Goal: Ask a question

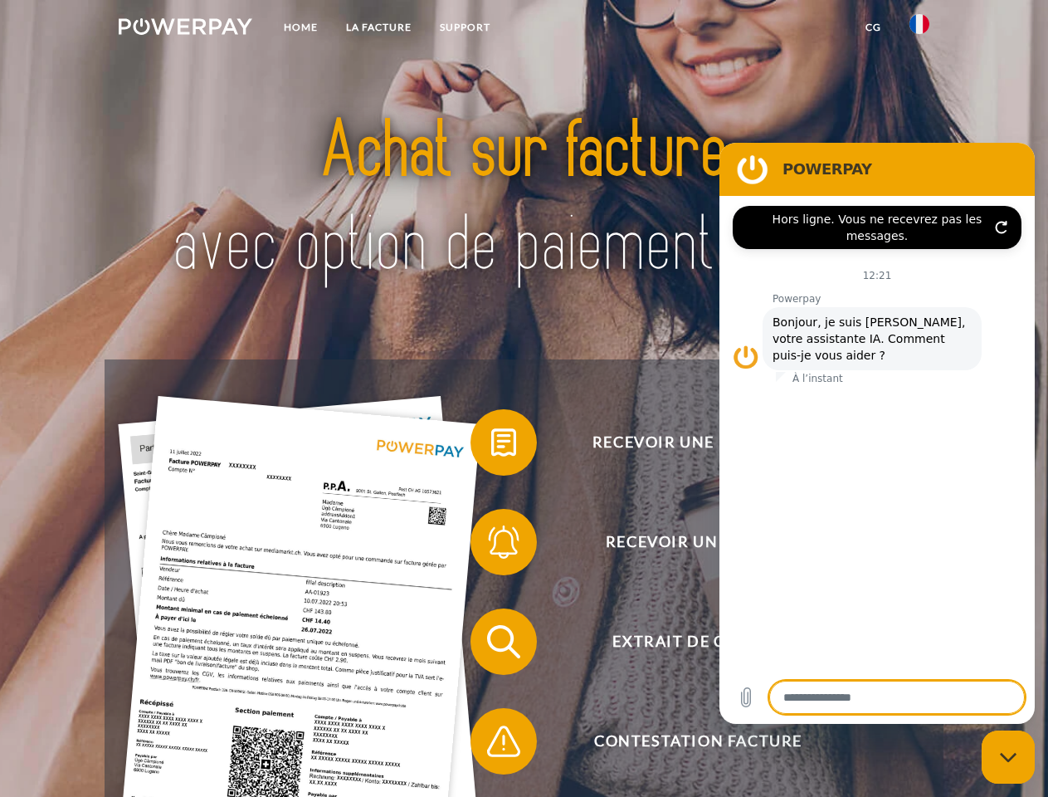
click at [185, 29] on img at bounding box center [186, 26] width 134 height 17
click at [920, 29] on img at bounding box center [920, 24] width 20 height 20
click at [873, 27] on link "CG" at bounding box center [874, 27] width 44 height 30
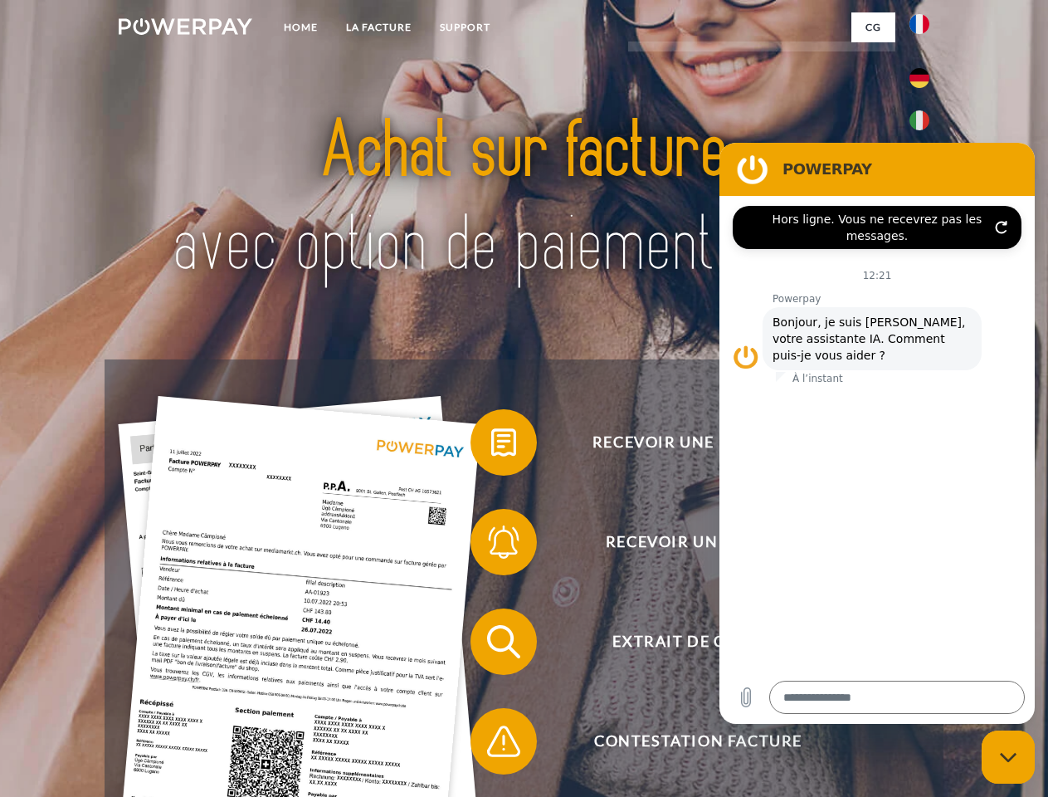
click at [491, 446] on span at bounding box center [478, 442] width 83 height 83
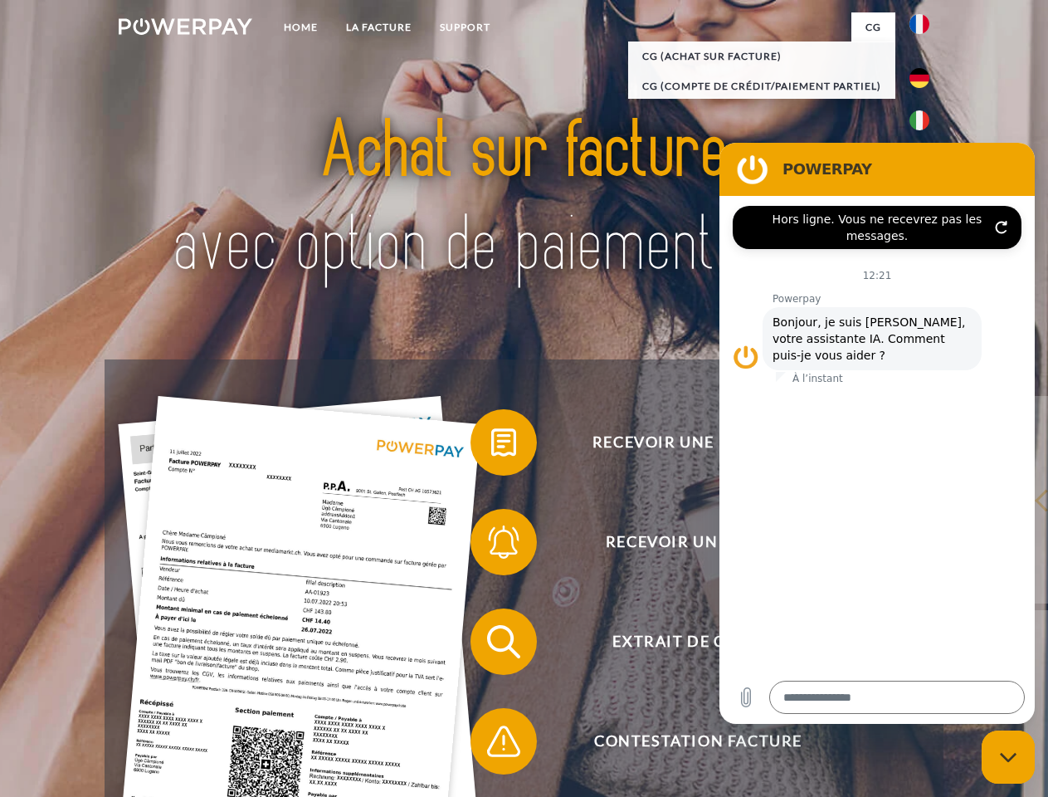
click at [491, 545] on span at bounding box center [478, 541] width 83 height 83
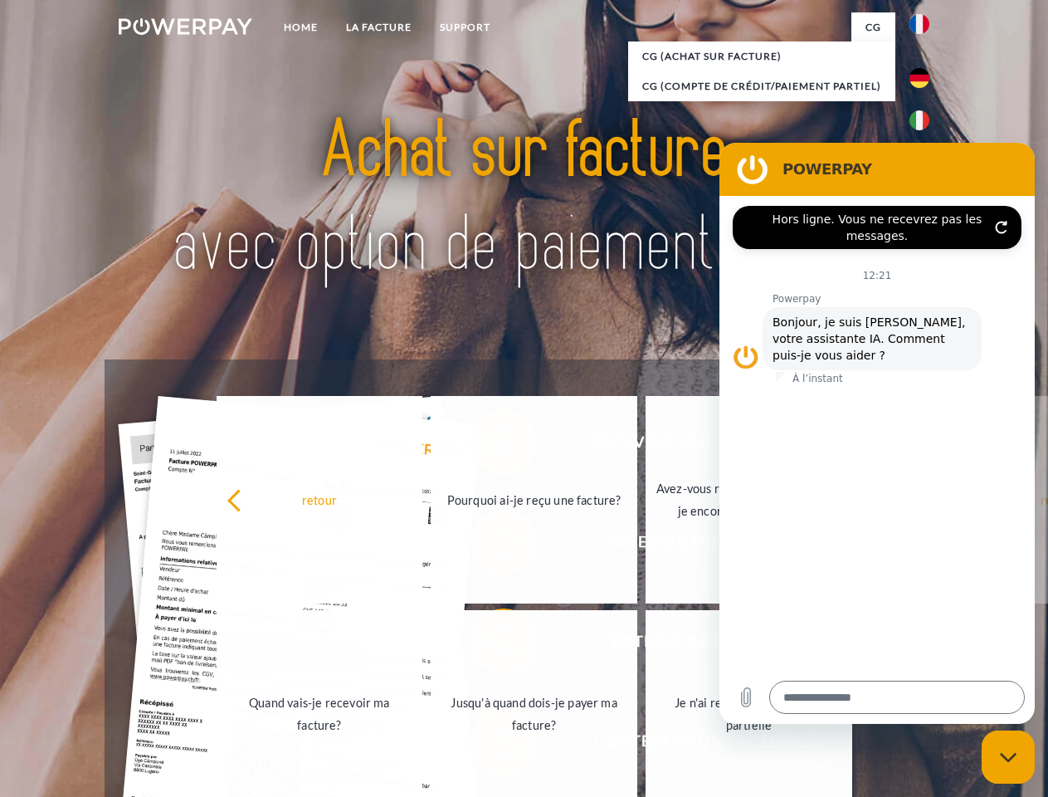
click at [491, 645] on link "Jusqu'à quand dois-je payer ma facture?" at bounding box center [534, 713] width 207 height 207
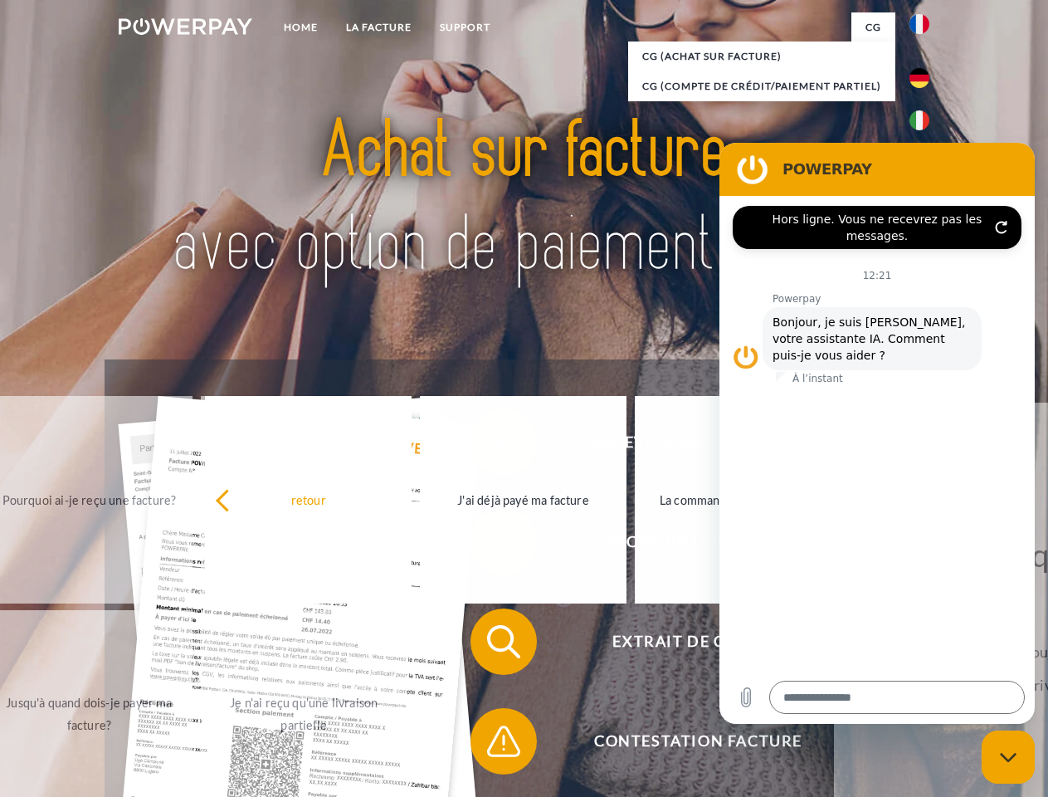
click at [491, 744] on span at bounding box center [478, 741] width 83 height 83
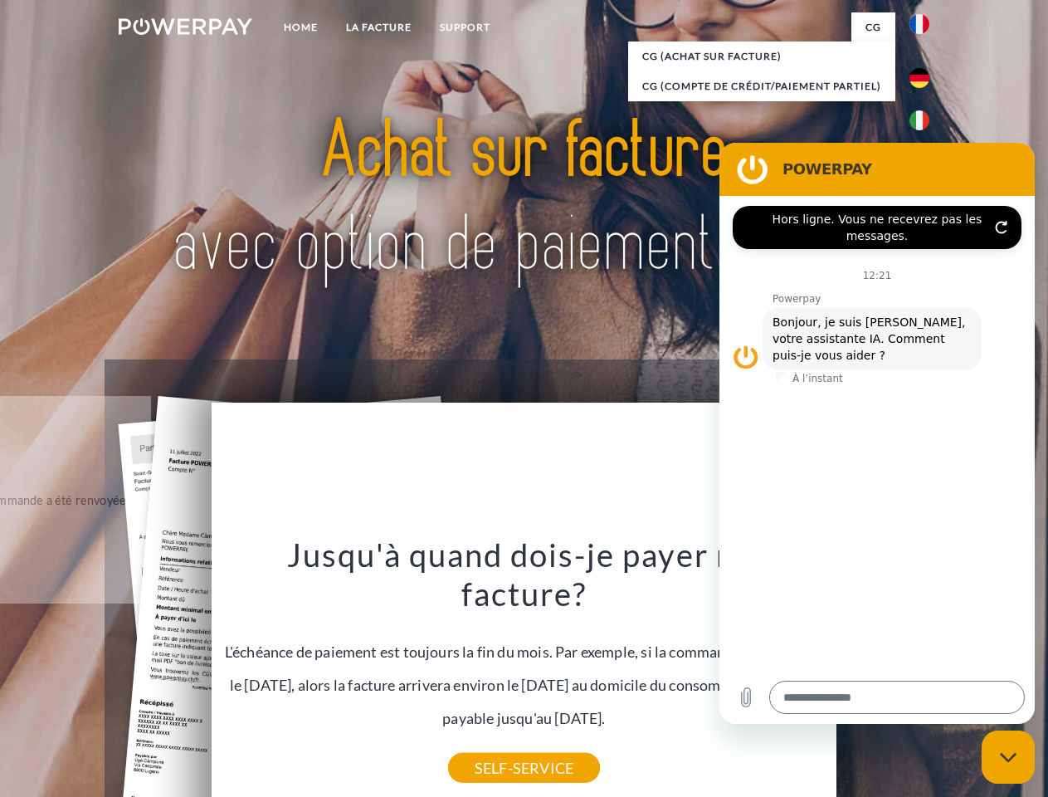
click at [1008, 757] on icon "Fermer la fenêtre de messagerie" at bounding box center [1008, 757] width 17 height 11
type textarea "*"
